Goal: Find specific page/section: Find specific page/section

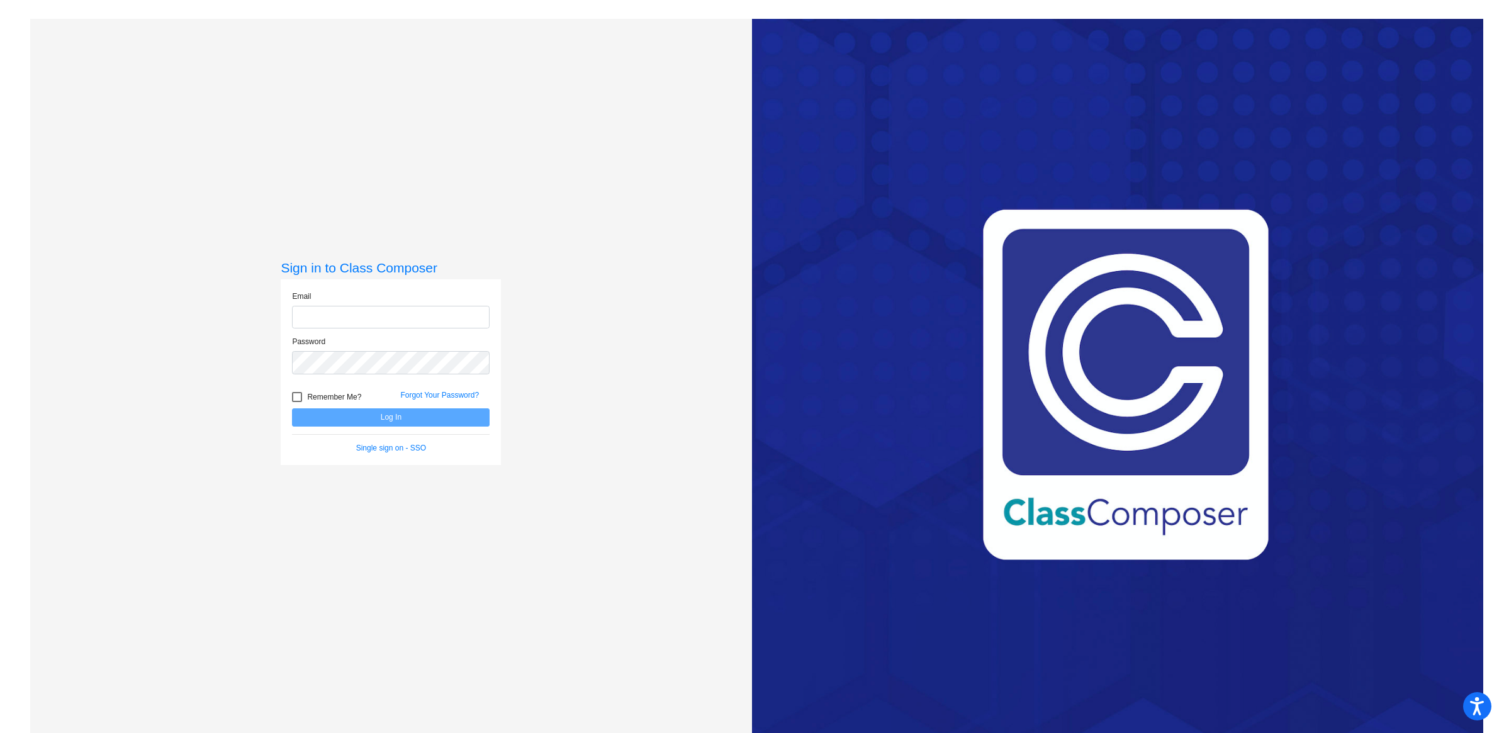
type input "[EMAIL_ADDRESS][DOMAIN_NAME]"
click at [394, 414] on button "Log In" at bounding box center [391, 418] width 198 height 18
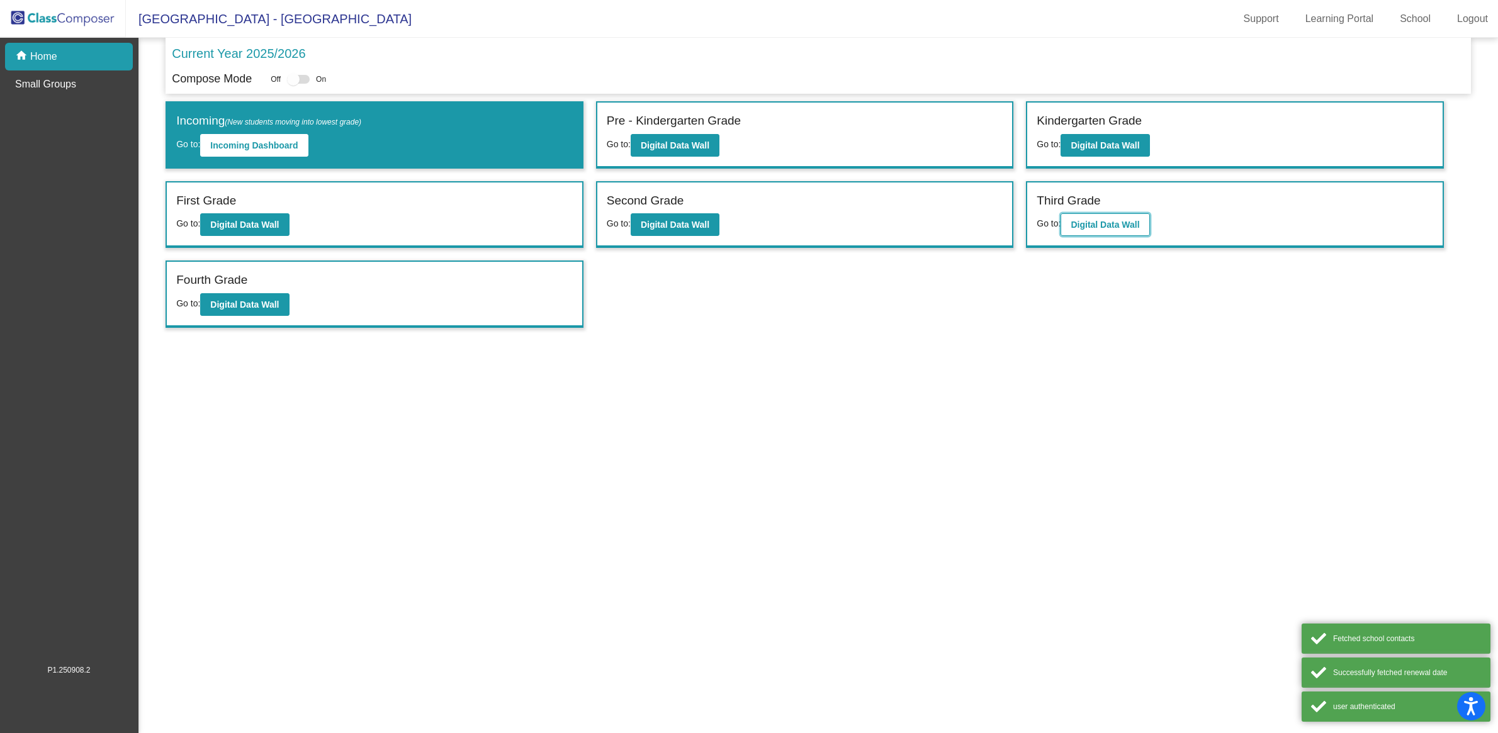
click at [1106, 216] on button "Digital Data Wall" at bounding box center [1105, 224] width 89 height 23
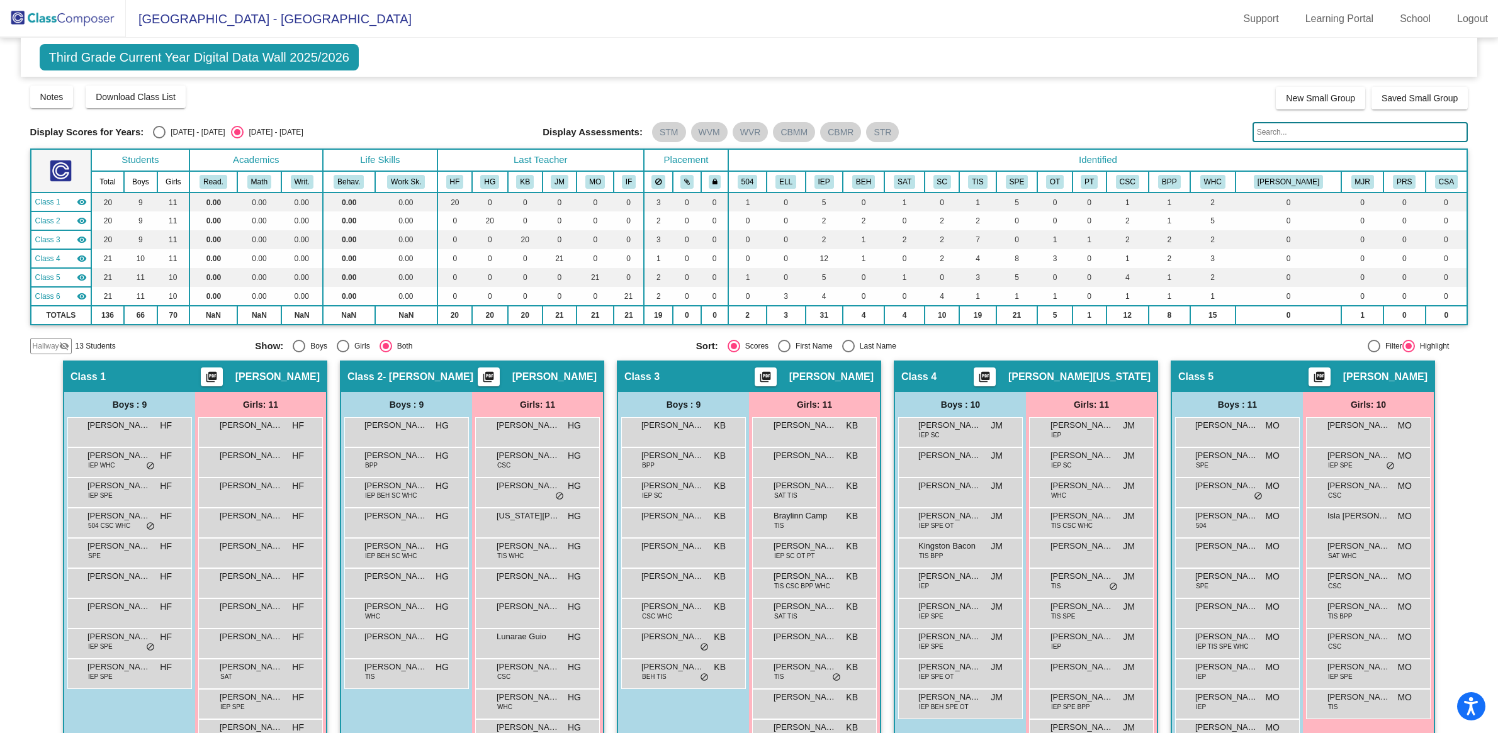
click at [1301, 133] on input "text" at bounding box center [1361, 132] width 216 height 20
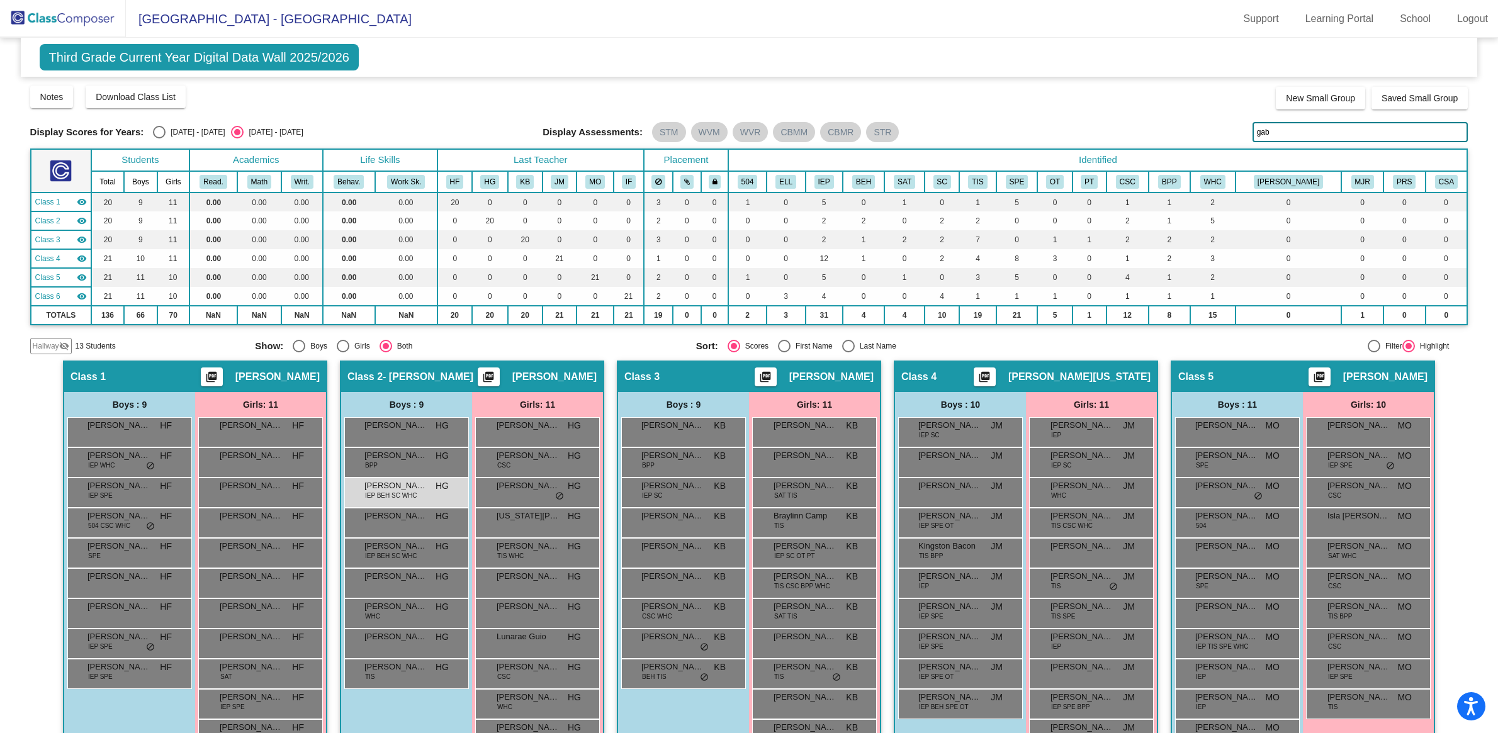
type input "gab"
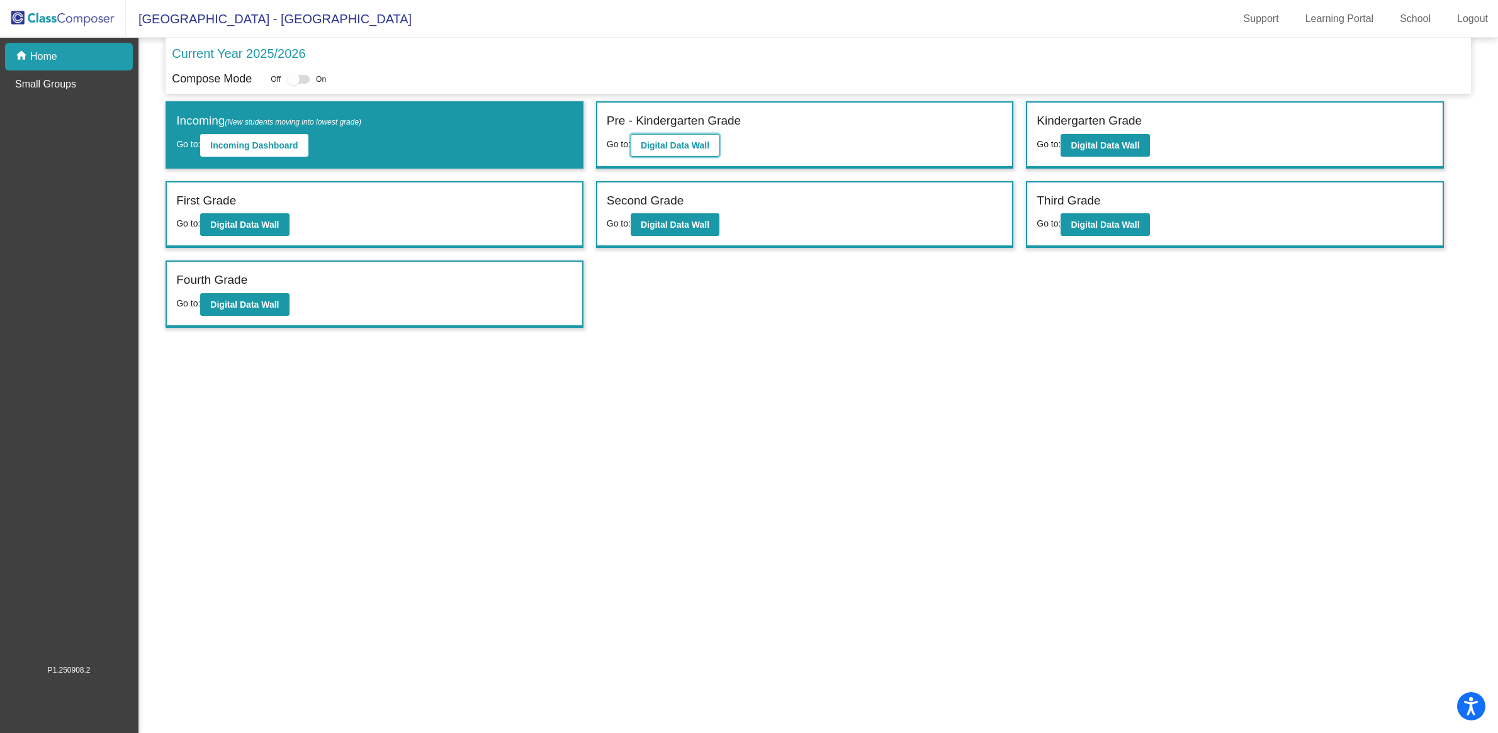
click at [637, 139] on button "Digital Data Wall" at bounding box center [675, 145] width 89 height 23
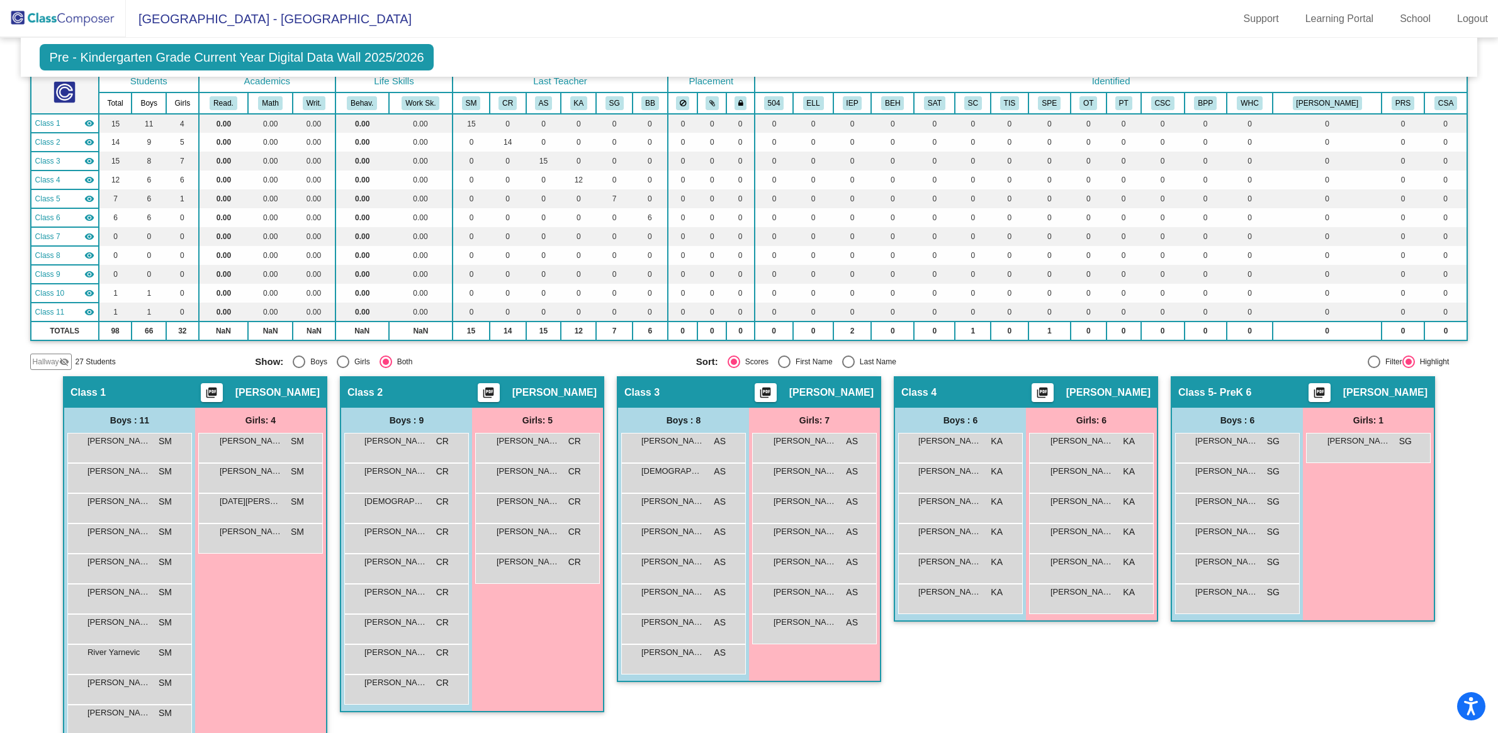
scroll to position [157, 0]
